Goal: Find specific page/section

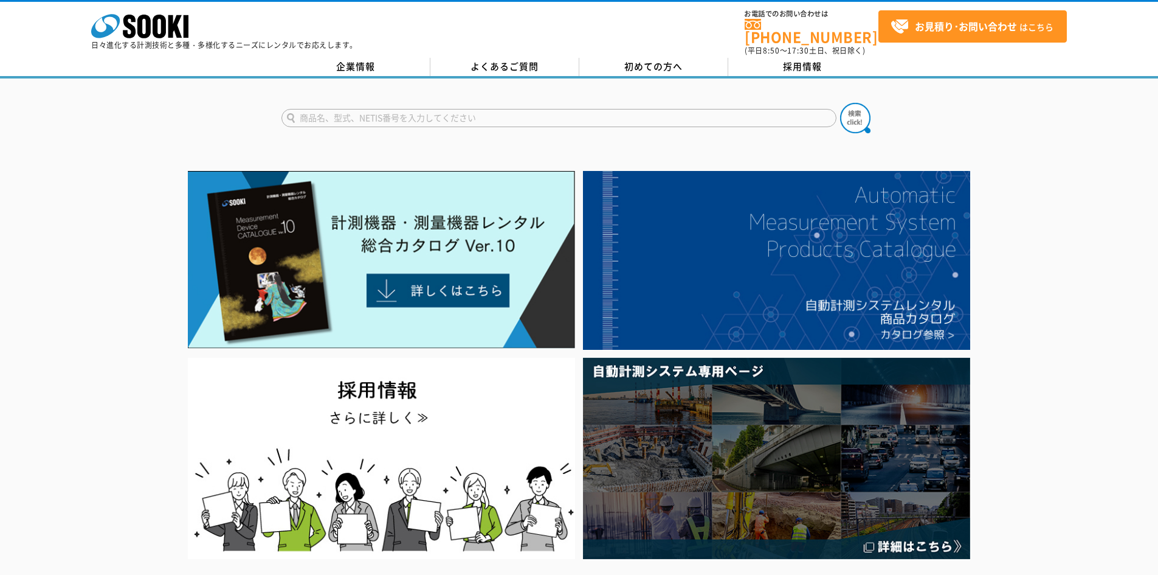
click at [426, 112] on input "text" at bounding box center [558, 118] width 555 height 18
paste input "AC/DC耐電圧・絶縁抵抗試験器　TOS9301"
drag, startPoint x: 429, startPoint y: 106, endPoint x: 277, endPoint y: 103, distance: 151.4
click at [288, 109] on input "AC/DC耐電圧・絶縁抵抗試験器　TOS9301" at bounding box center [558, 118] width 555 height 18
type input "TOS9301"
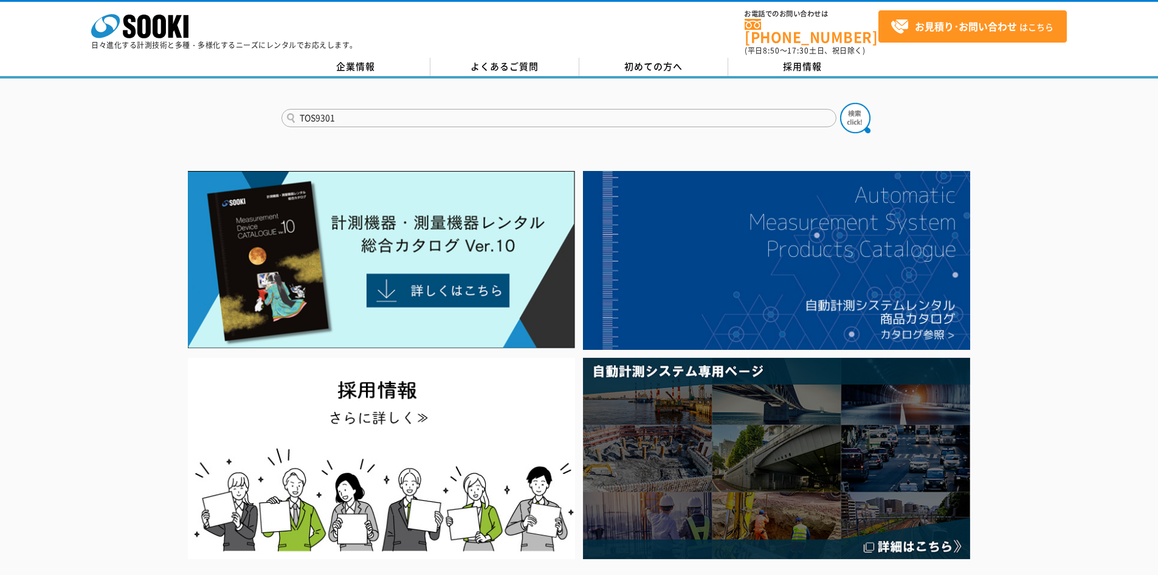
click at [840, 103] on button at bounding box center [855, 118] width 30 height 30
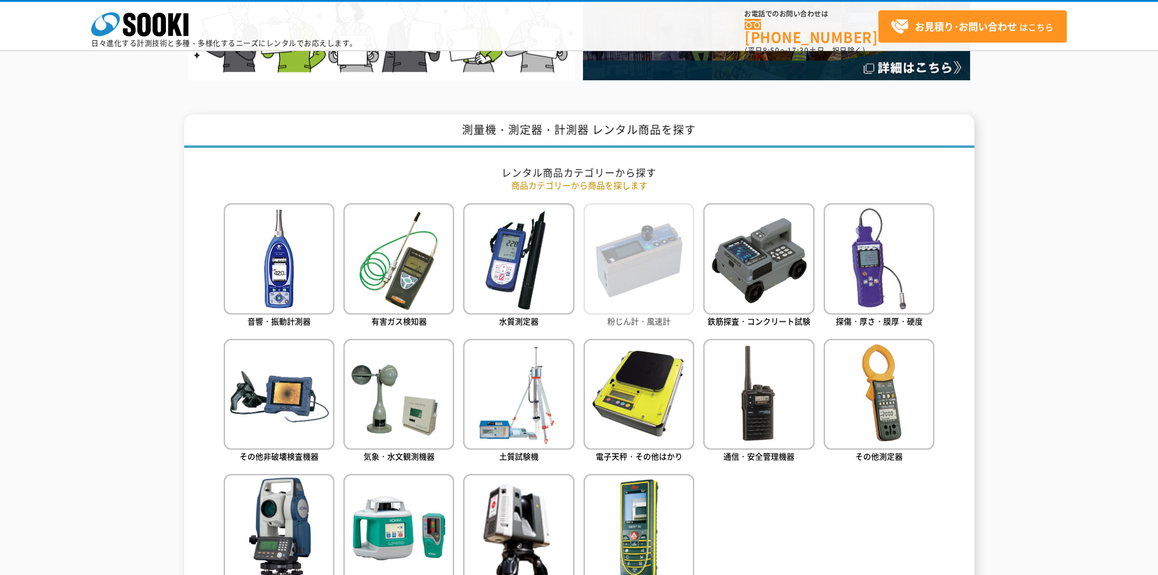
scroll to position [426, 0]
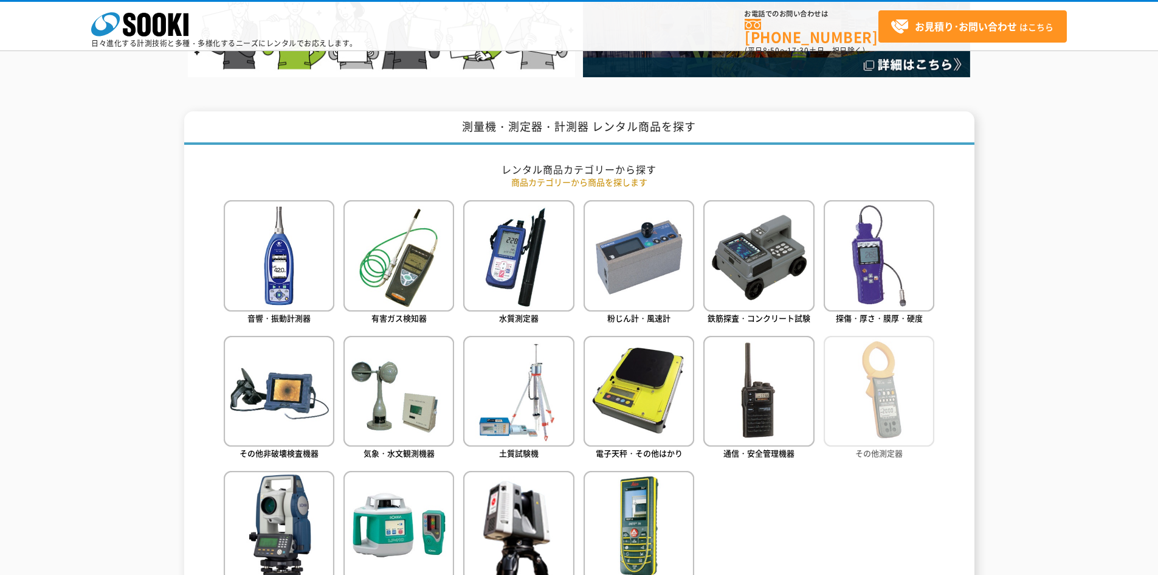
click at [900, 411] on img at bounding box center [879, 391] width 111 height 111
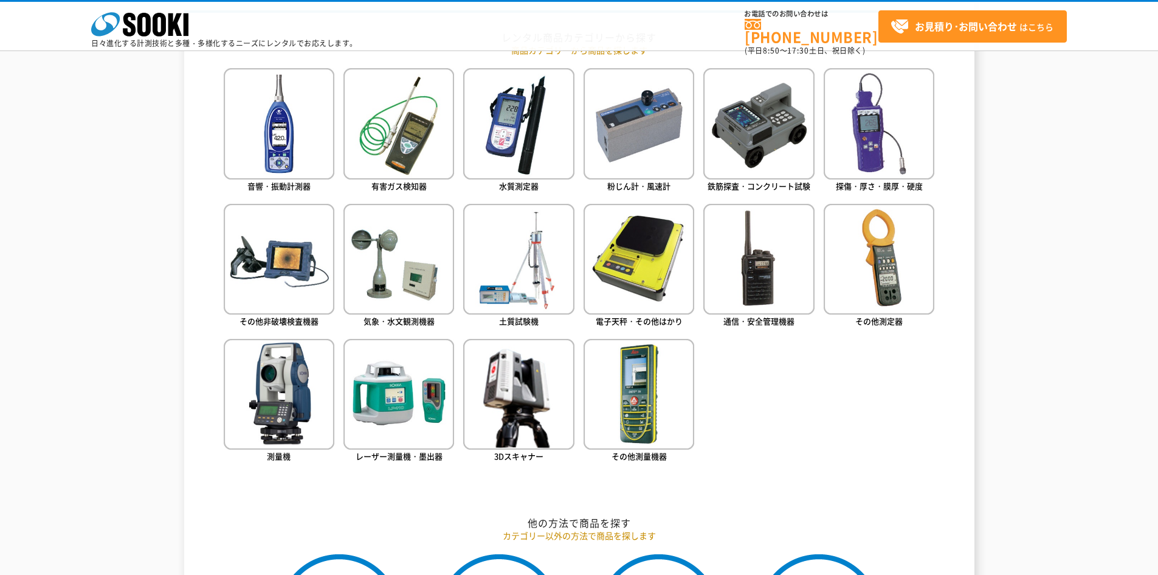
scroll to position [547, 0]
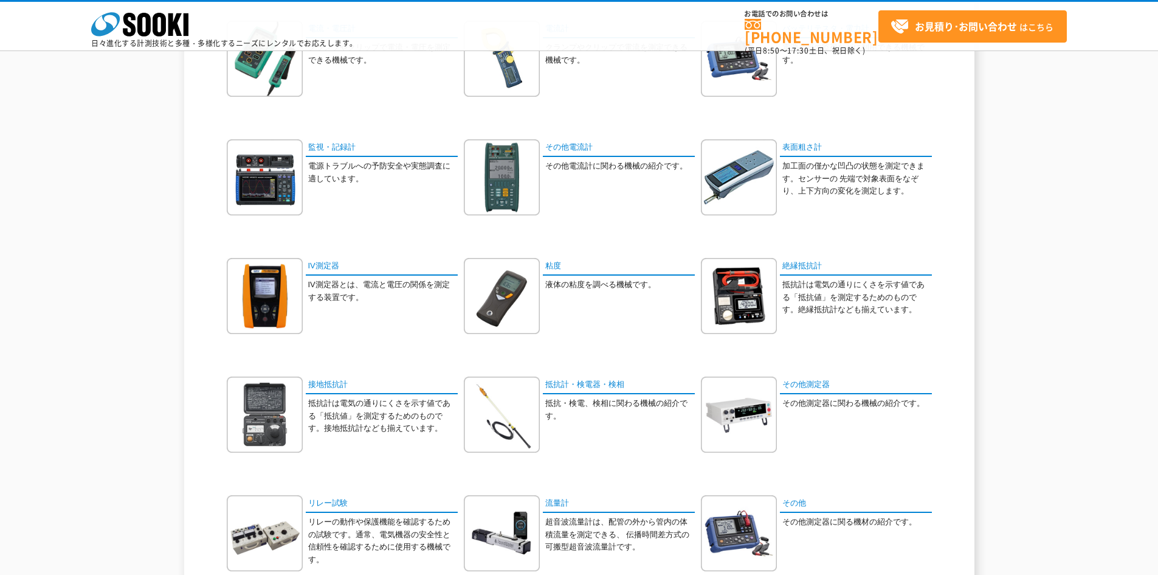
scroll to position [426, 0]
